Goal: Information Seeking & Learning: Compare options

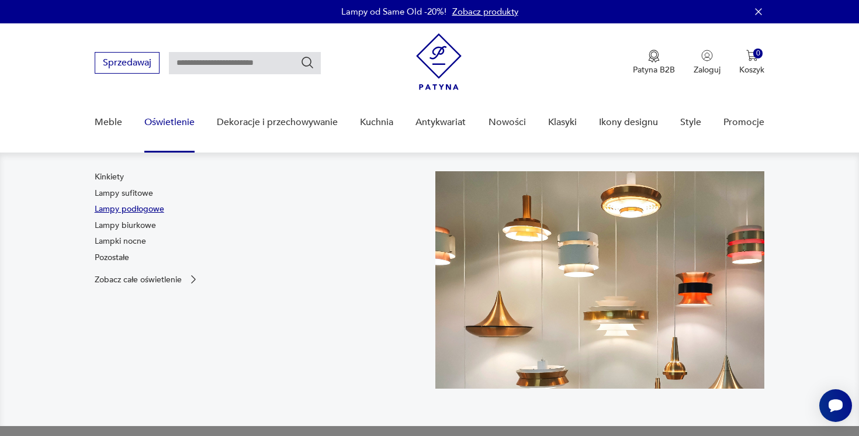
click at [146, 213] on link "Lampy podłogowe" at bounding box center [130, 209] width 70 height 12
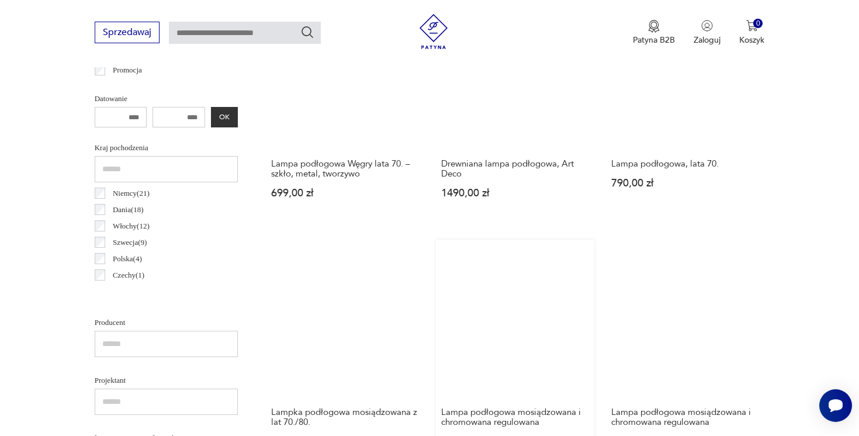
scroll to position [513, 0]
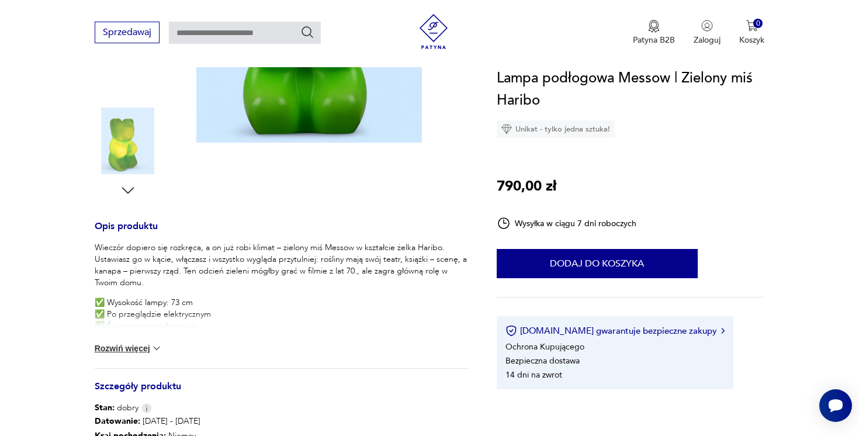
scroll to position [338, 0]
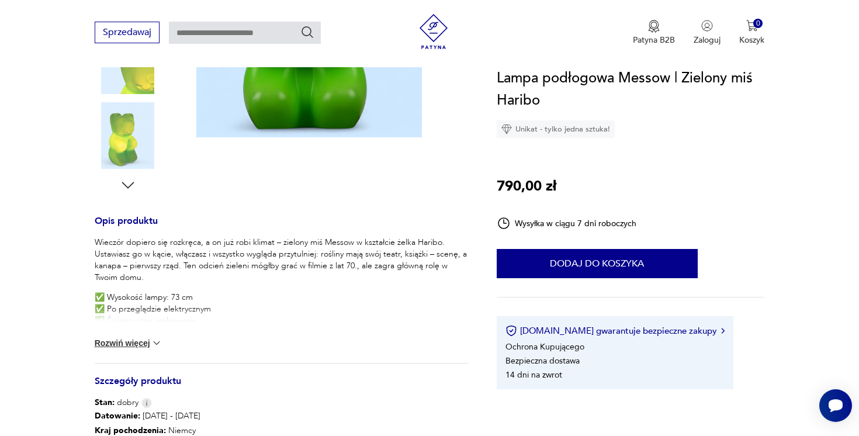
click at [133, 335] on div "Wieczór dopiero się rozkręca, a on już robi klimat – zielony miś Messow w kszta…" at bounding box center [282, 300] width 374 height 126
click at [134, 340] on button "Rozwiń więcej" at bounding box center [129, 343] width 68 height 12
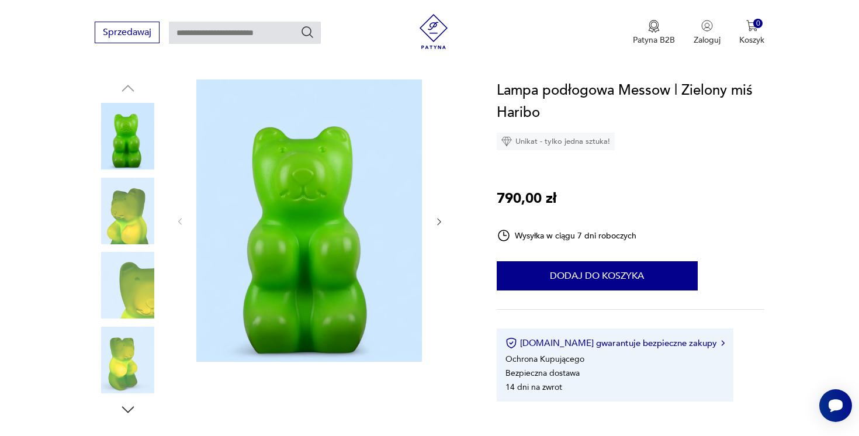
scroll to position [108, 0]
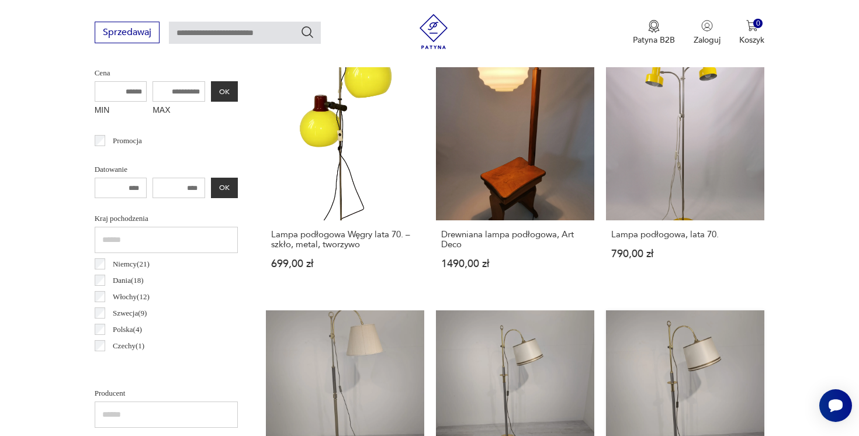
scroll to position [428, 0]
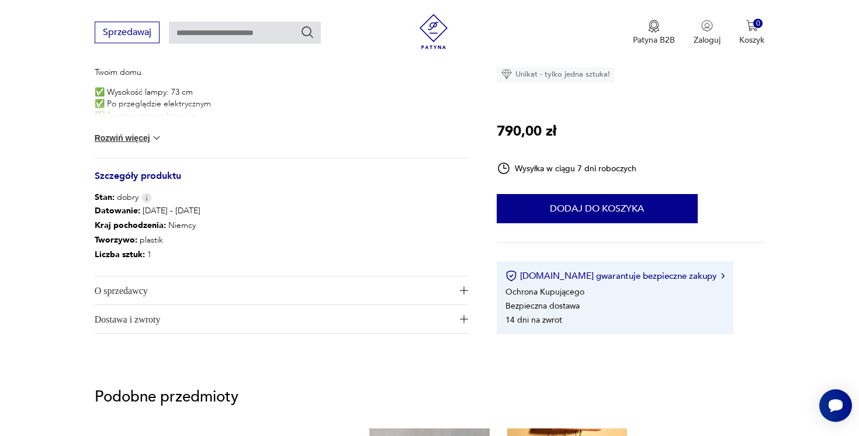
scroll to position [540, 0]
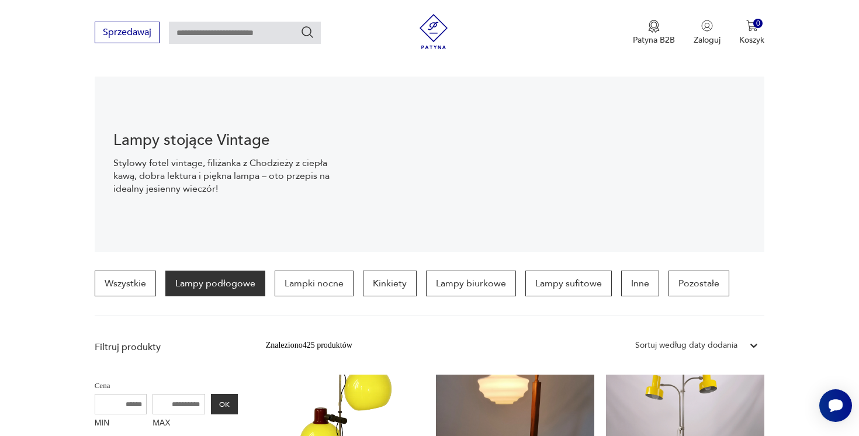
scroll to position [222, 0]
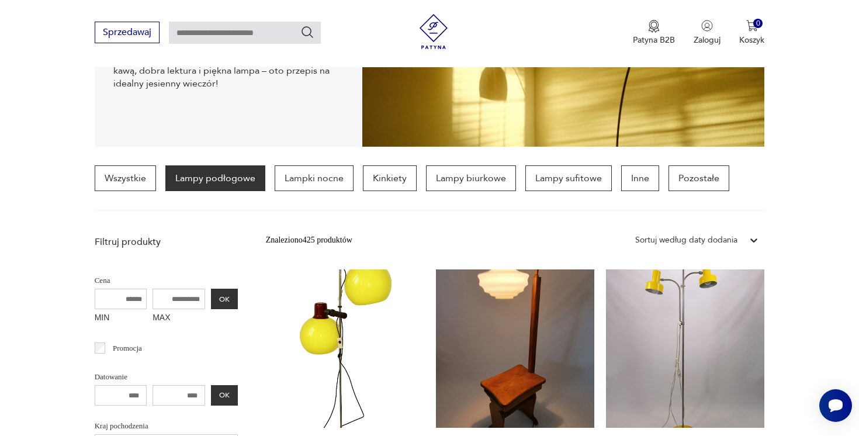
click at [724, 241] on div "Sortuj według daty dodania" at bounding box center [686, 240] width 102 height 13
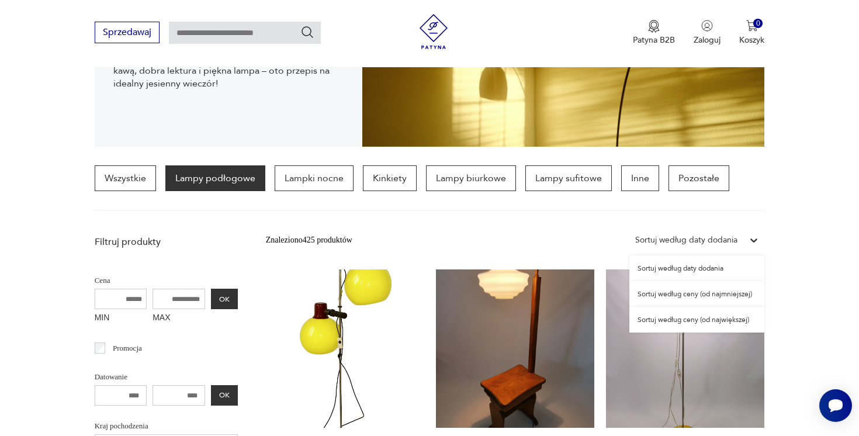
click at [715, 320] on div "Sortuj według ceny (od największej)" at bounding box center [697, 320] width 135 height 26
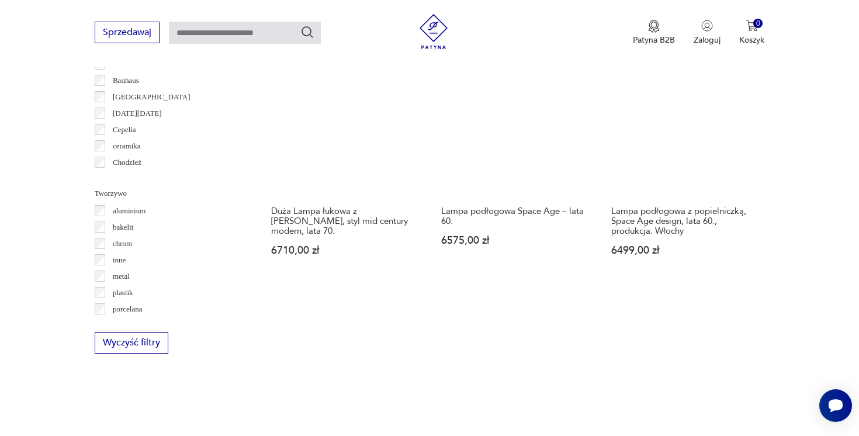
scroll to position [980, 0]
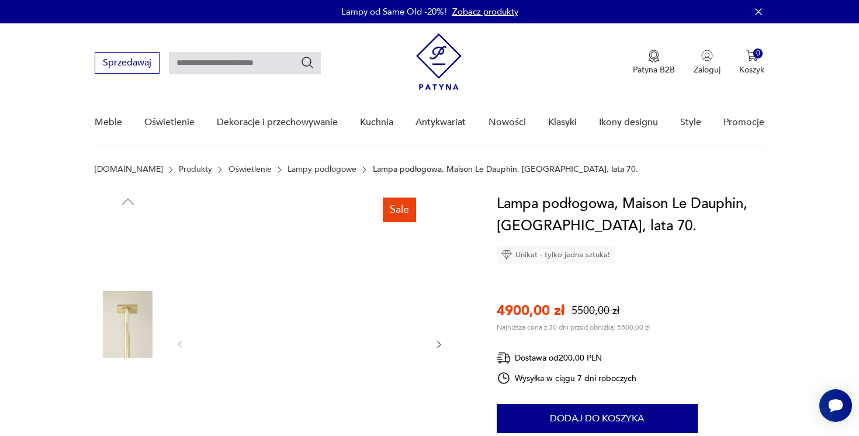
scroll to position [81, 0]
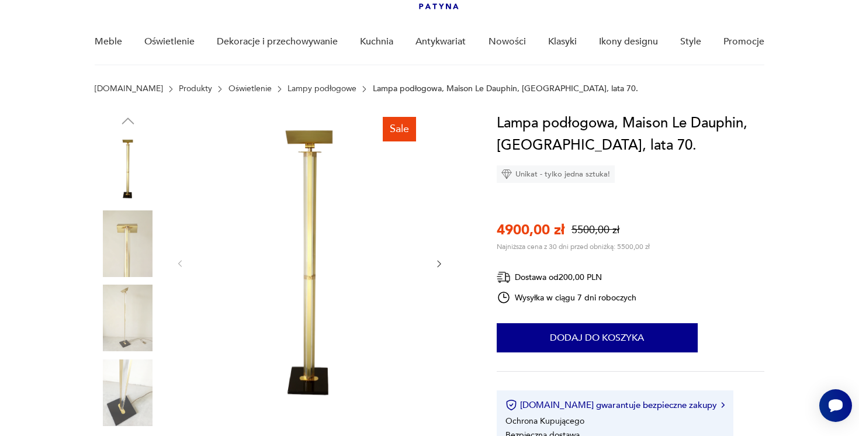
click at [134, 264] on img at bounding box center [128, 243] width 67 height 67
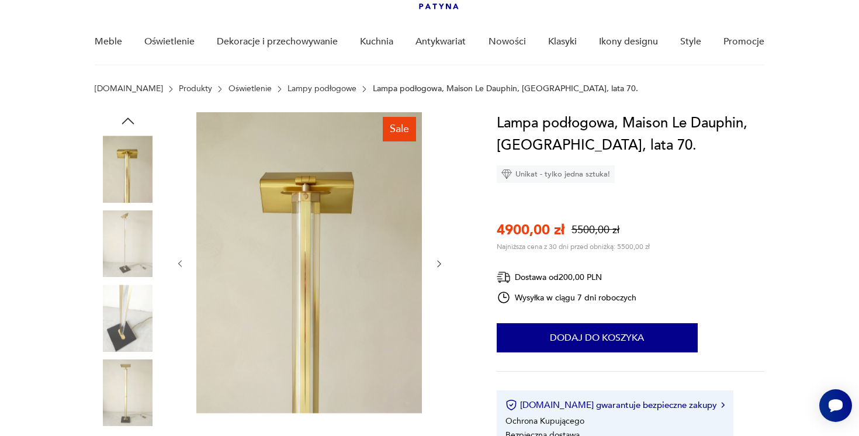
click at [134, 291] on img at bounding box center [128, 318] width 67 height 67
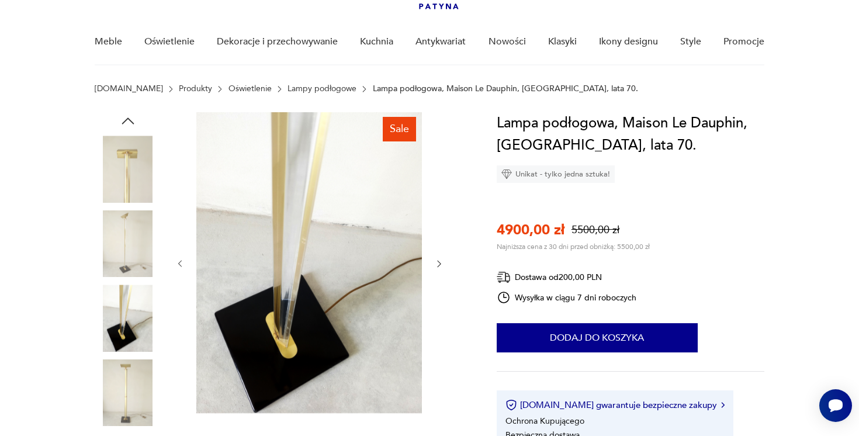
click at [128, 335] on img at bounding box center [128, 318] width 67 height 67
click at [118, 382] on img at bounding box center [128, 392] width 67 height 67
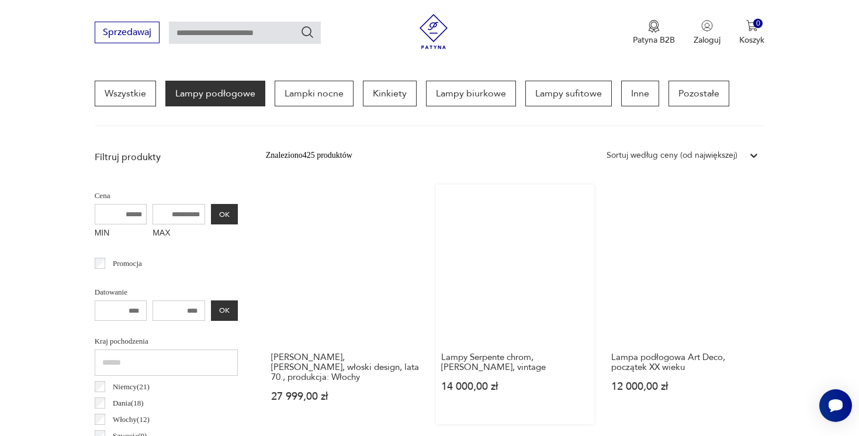
scroll to position [303, 0]
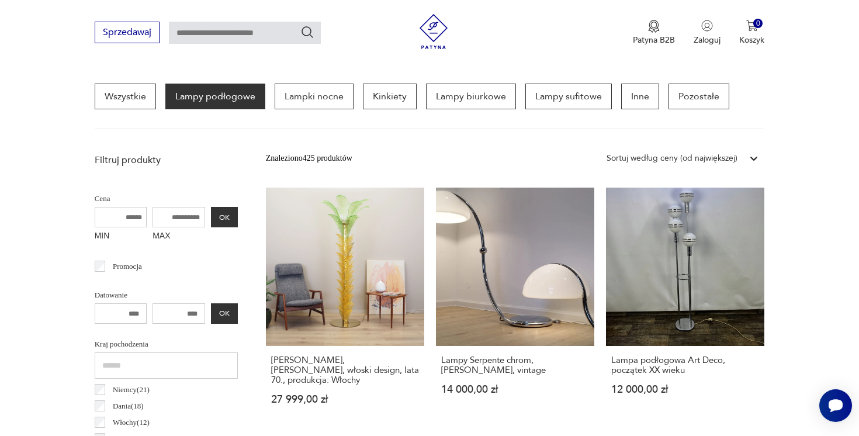
click at [680, 159] on div "Sortuj według ceny (od największej)" at bounding box center [672, 158] width 131 height 13
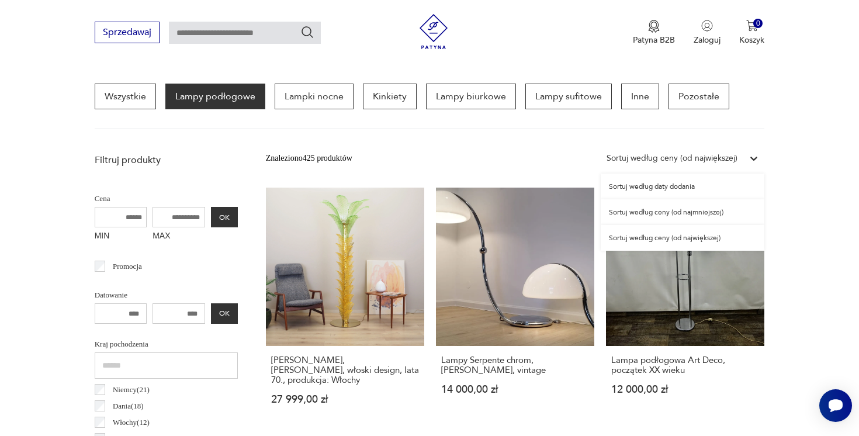
click at [678, 212] on div "Sortuj według ceny (od najmniejszej)" at bounding box center [683, 212] width 164 height 26
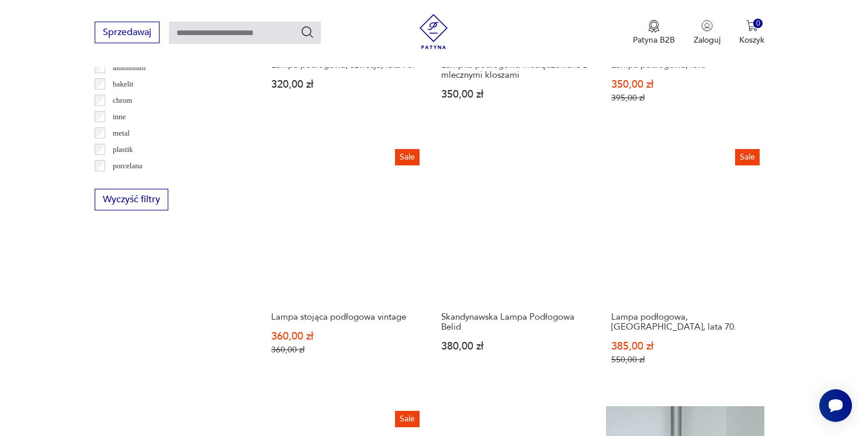
scroll to position [1195, 0]
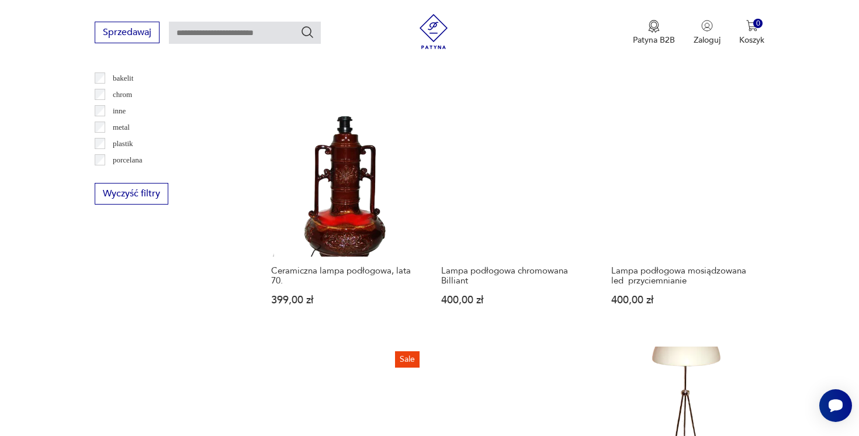
scroll to position [1087, 0]
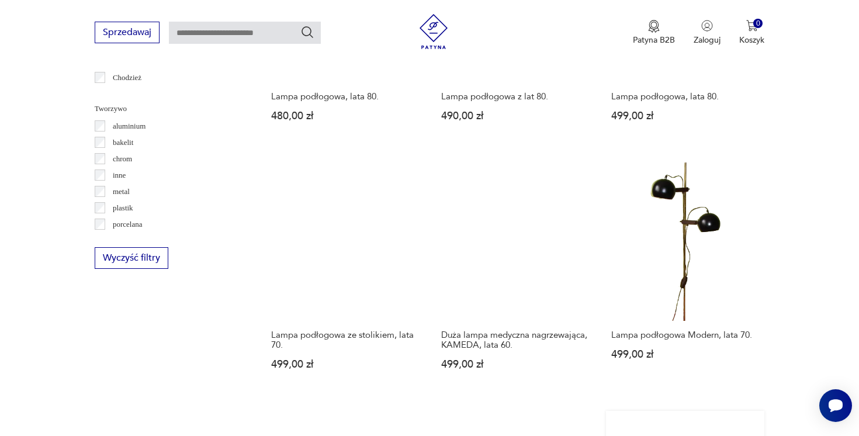
scroll to position [1073, 0]
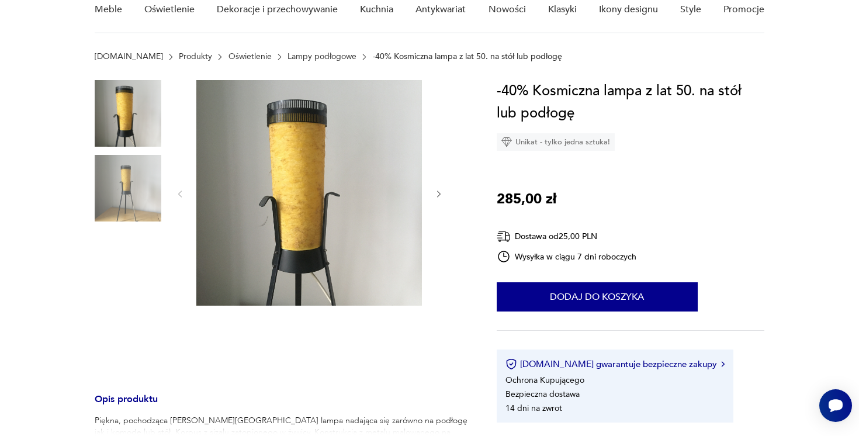
scroll to position [132, 0]
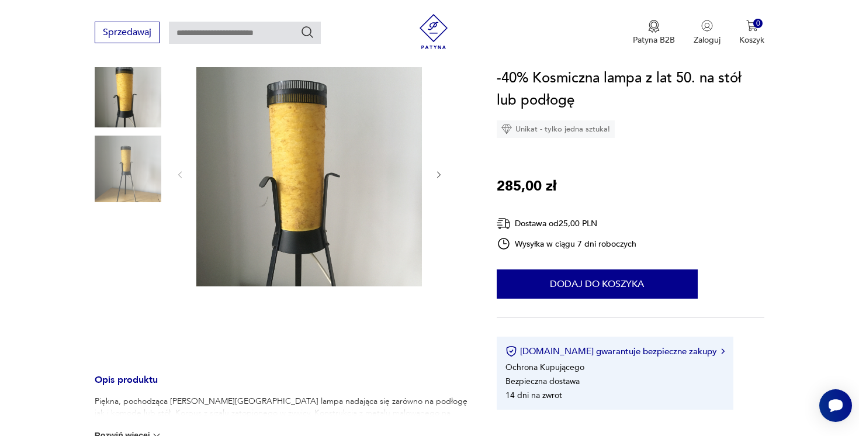
click at [441, 174] on icon "button" at bounding box center [439, 175] width 10 height 10
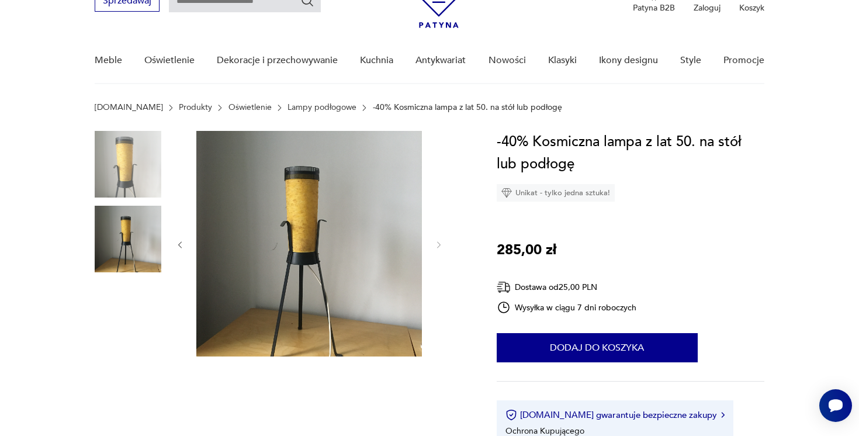
scroll to position [56, 0]
